Goal: Transaction & Acquisition: Purchase product/service

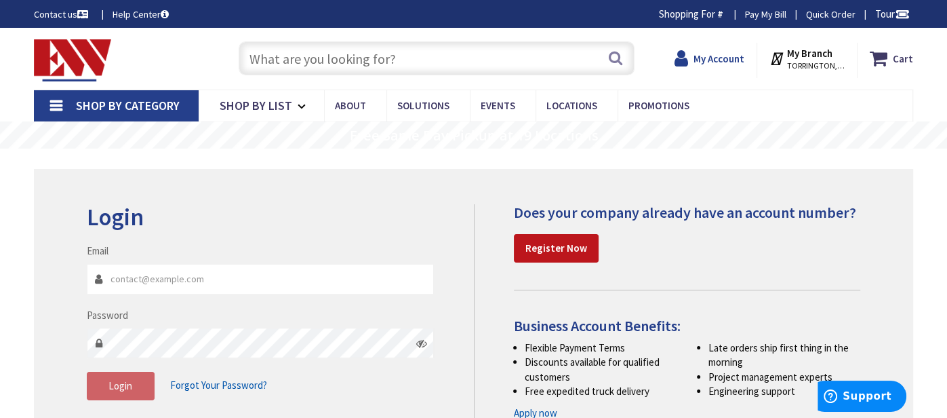
type input "[EMAIL_ADDRESS][DOMAIN_NAME]"
click at [690, 61] on icon at bounding box center [684, 58] width 19 height 24
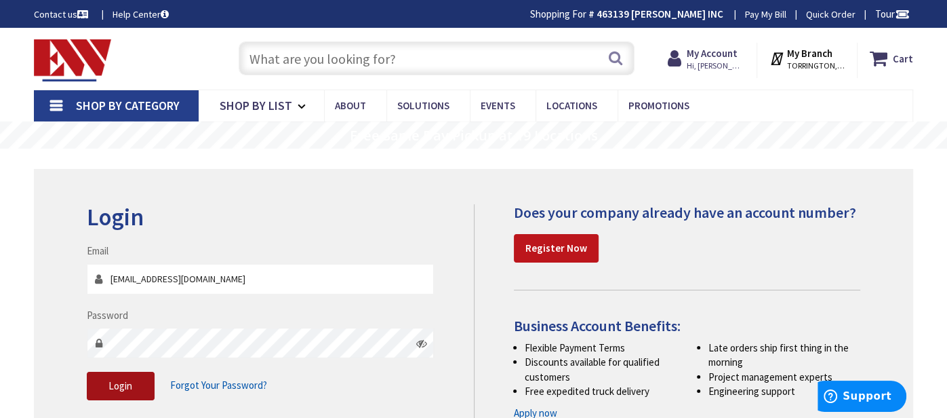
click at [132, 393] on button "Login" at bounding box center [121, 386] width 68 height 28
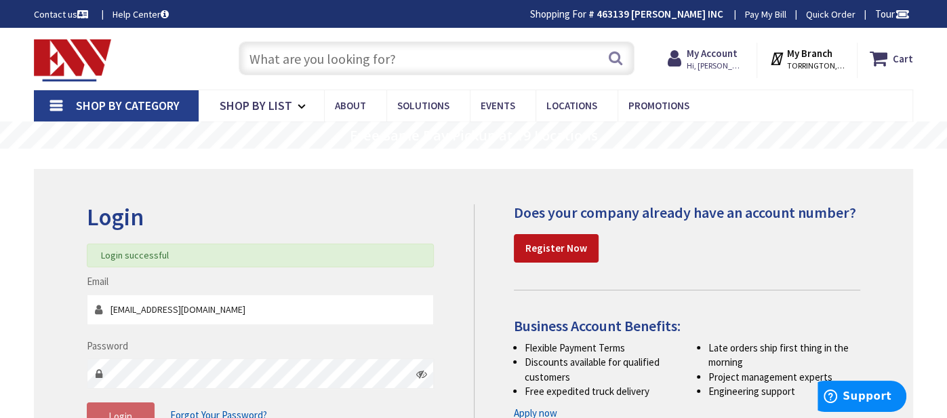
click at [288, 60] on input "text" at bounding box center [437, 58] width 396 height 34
paste input "20043PMURF"
type input "20043PMURF"
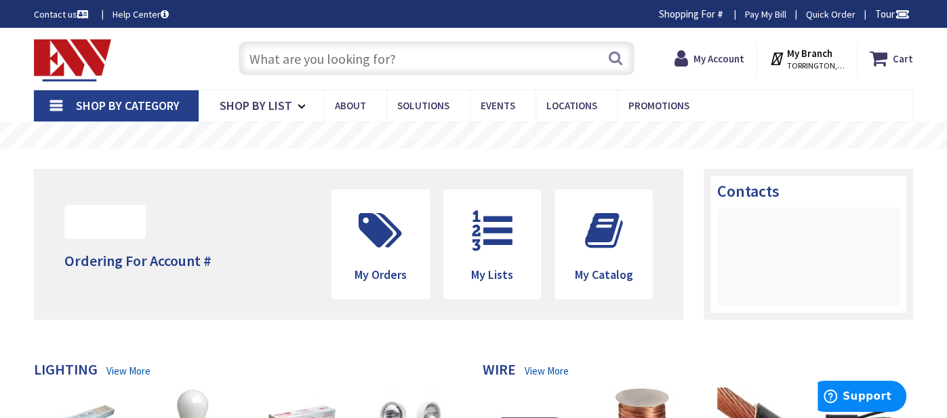
click at [434, 62] on input "text" at bounding box center [437, 58] width 396 height 34
paste input "20043PMURF"
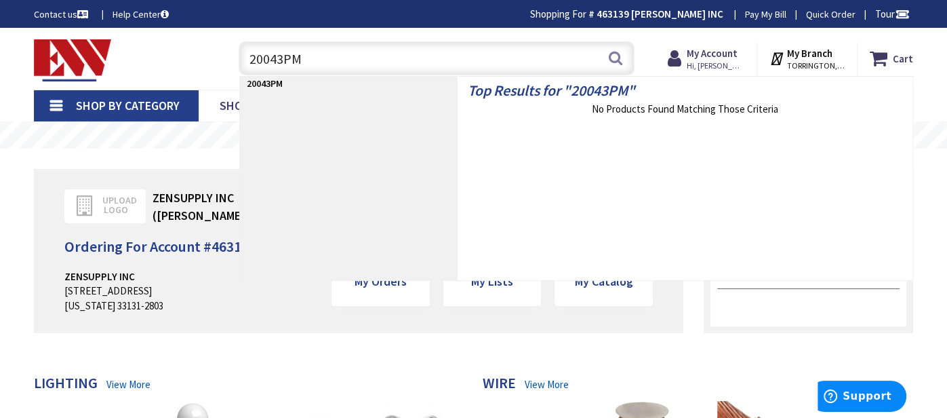
type input "20043P"
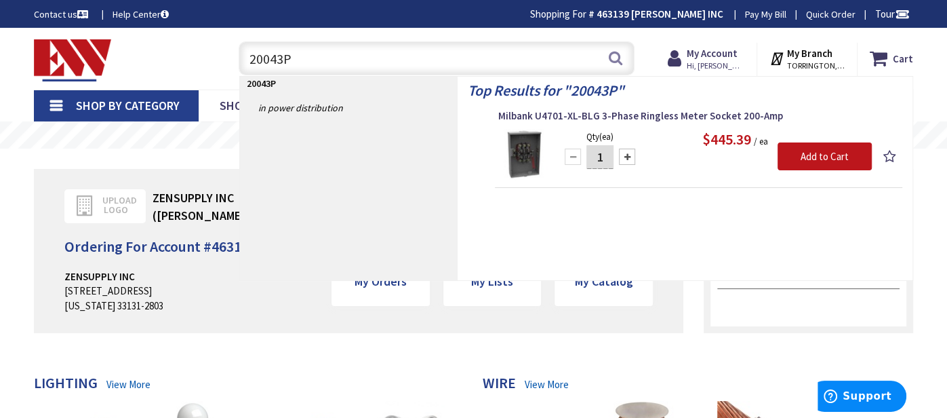
click at [269, 59] on input "20043P" at bounding box center [437, 58] width 396 height 34
